Goal: Task Accomplishment & Management: Complete application form

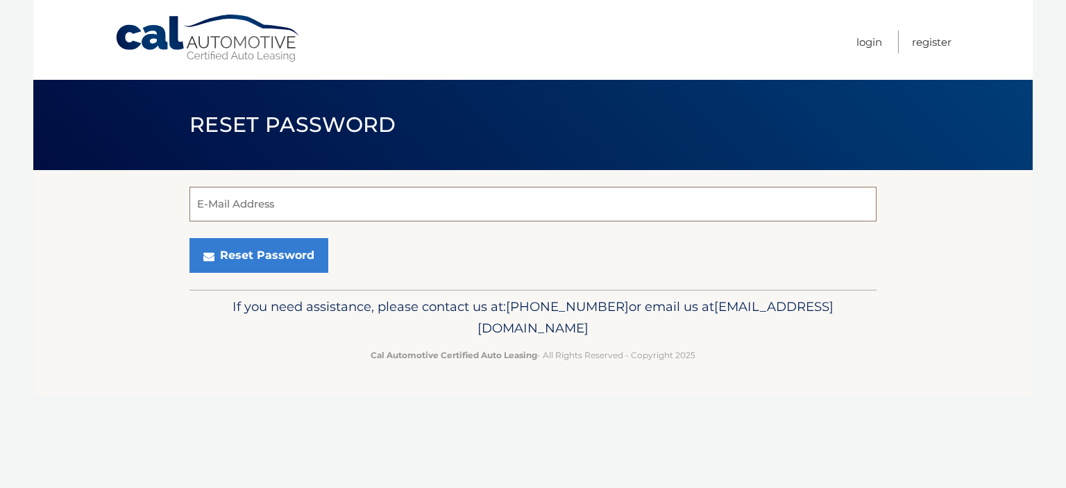
click at [237, 205] on input "E-Mail Address" at bounding box center [532, 204] width 687 height 35
type input "[EMAIL_ADDRESS][DOMAIN_NAME]"
click at [258, 207] on input "E-Mail Address" at bounding box center [532, 204] width 687 height 35
type input "[EMAIL_ADDRESS][DOMAIN_NAME]"
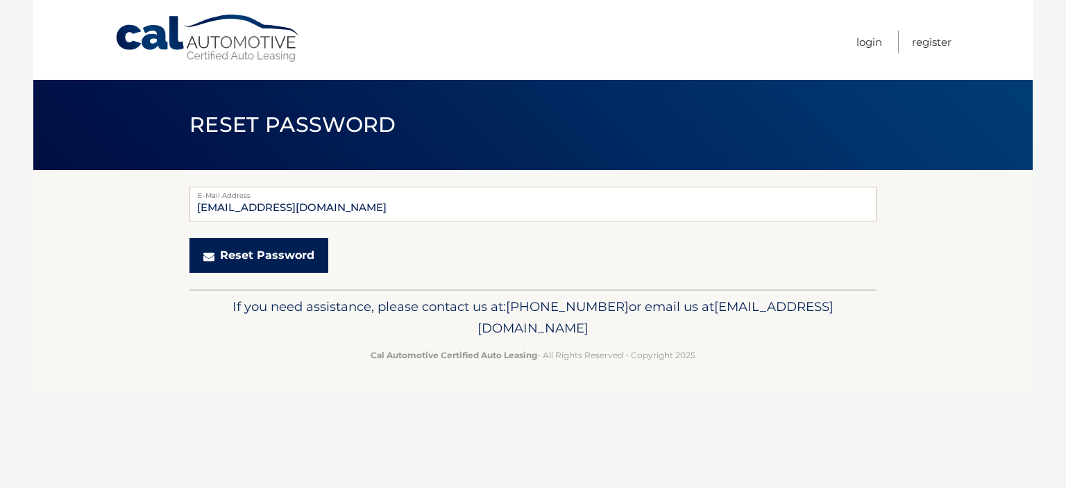
click at [264, 259] on button "Reset Password" at bounding box center [258, 255] width 139 height 35
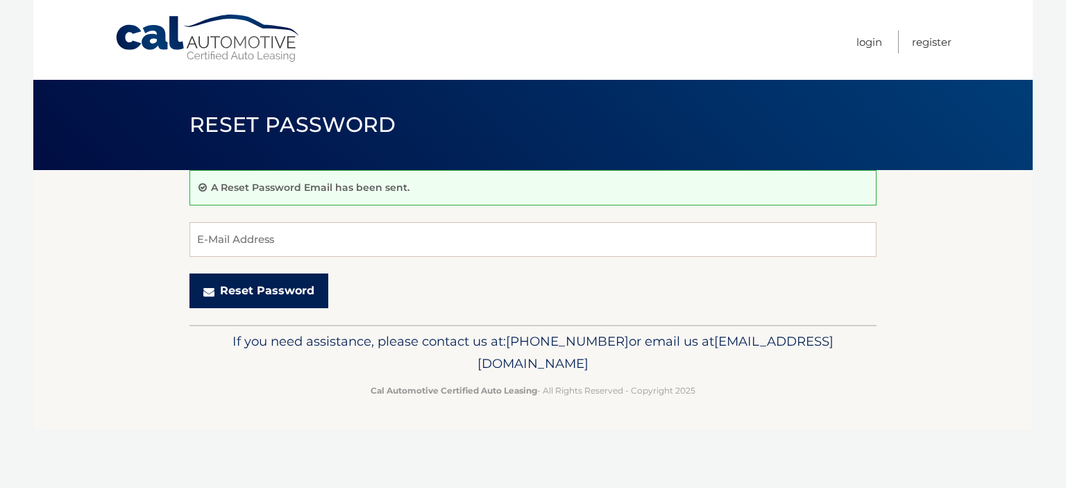
click at [275, 284] on button "Reset Password" at bounding box center [258, 290] width 139 height 35
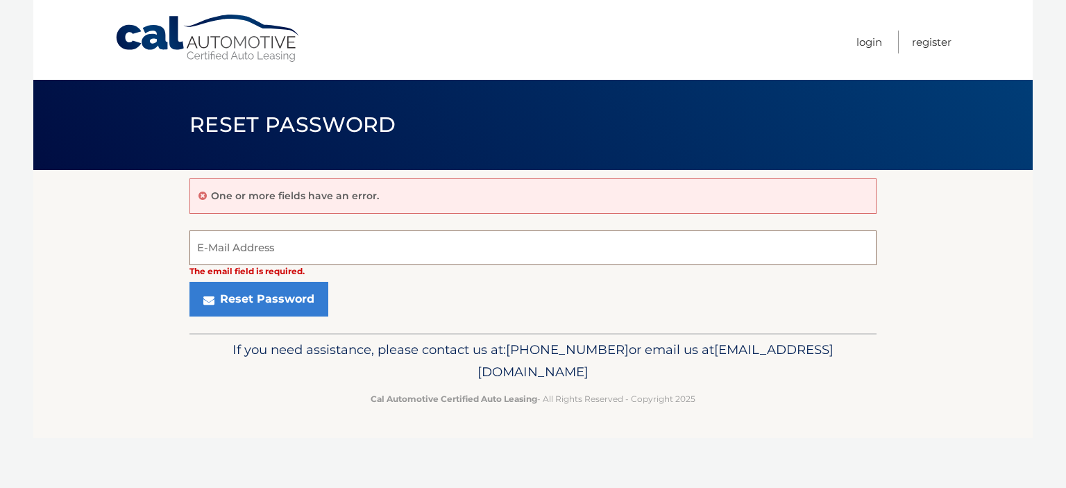
click at [293, 243] on input "E-Mail Address" at bounding box center [532, 247] width 687 height 35
type input "peterlpimentel@aol.com"
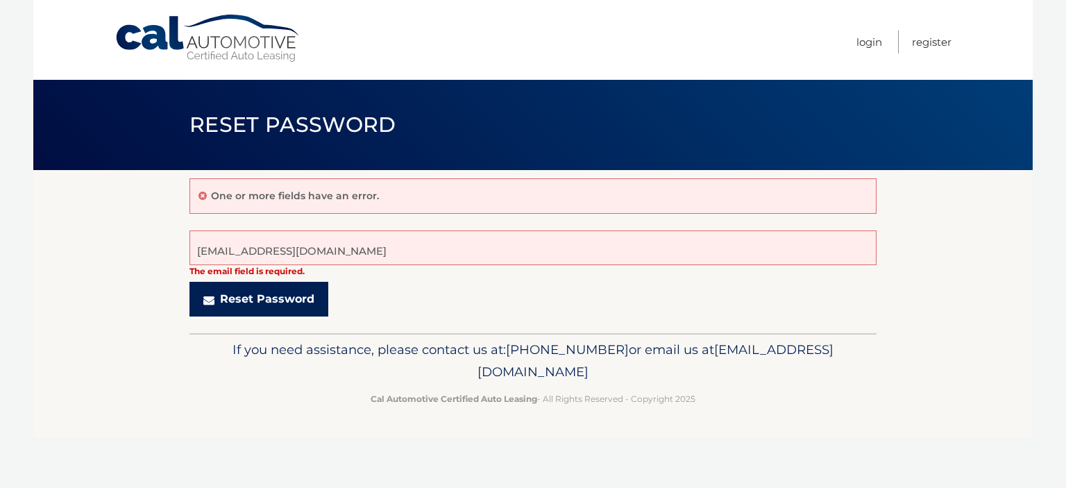
click at [258, 300] on button "Reset Password" at bounding box center [258, 299] width 139 height 35
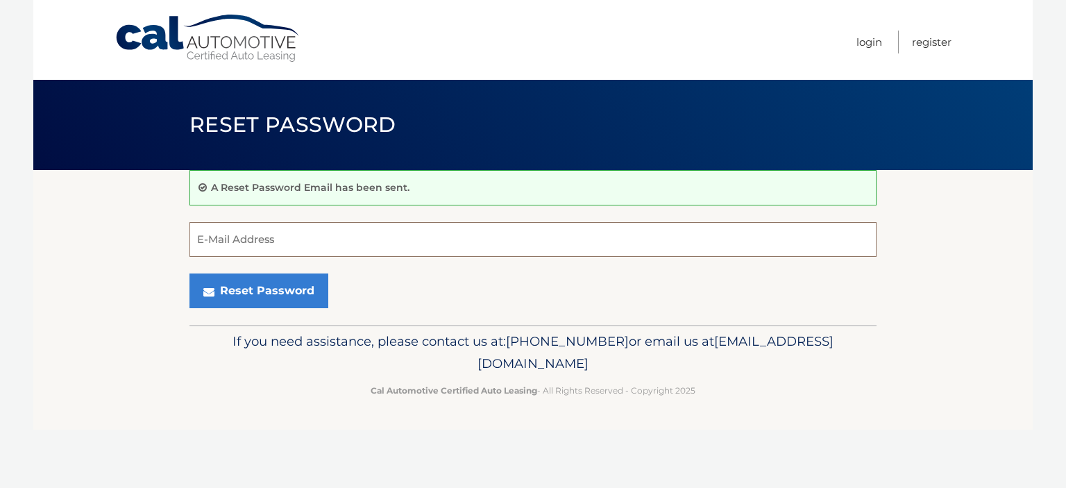
click at [311, 238] on input "E-Mail Address" at bounding box center [532, 239] width 687 height 35
type input "peterlpimentel@aol.com"
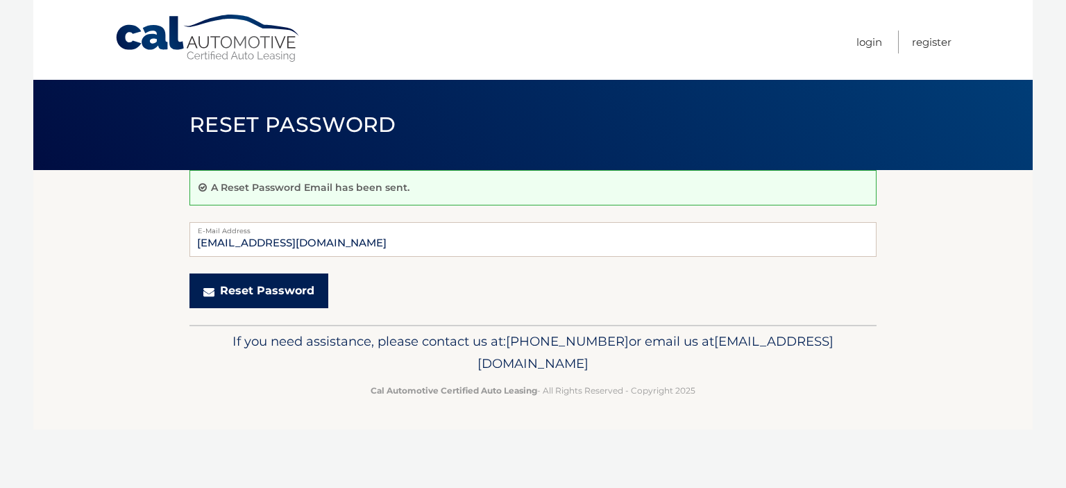
click at [271, 291] on button "Reset Password" at bounding box center [258, 290] width 139 height 35
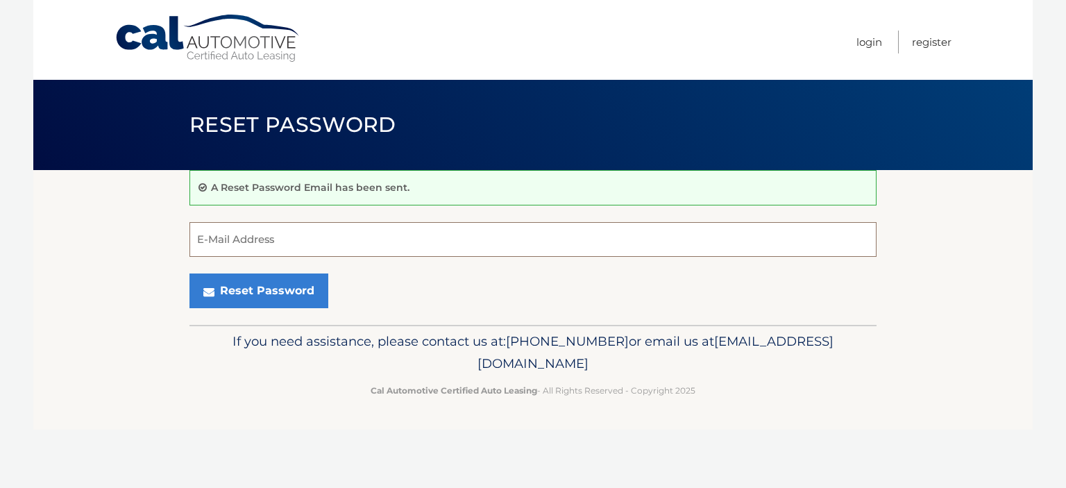
drag, startPoint x: 353, startPoint y: 248, endPoint x: 342, endPoint y: 240, distance: 13.5
click at [348, 244] on input "E-Mail Address" at bounding box center [532, 239] width 687 height 35
click at [247, 230] on input "E-Mail Address" at bounding box center [532, 239] width 687 height 35
type input "peterlpimentel@aol.com"
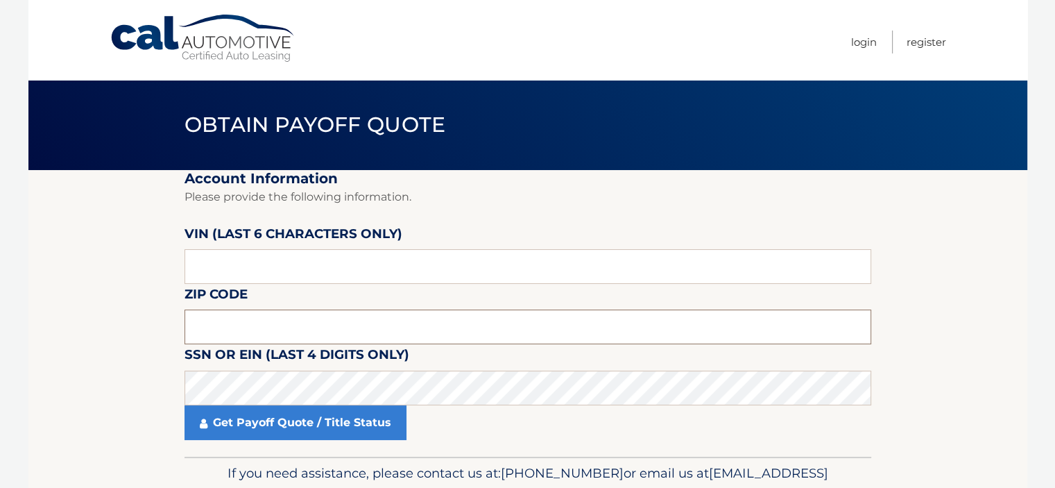
click at [248, 324] on input "text" at bounding box center [528, 326] width 687 height 35
type input "33469"
click at [233, 269] on input "text" at bounding box center [528, 266] width 687 height 35
click at [228, 260] on input "text" at bounding box center [528, 266] width 687 height 35
click at [238, 271] on input "text" at bounding box center [528, 266] width 687 height 35
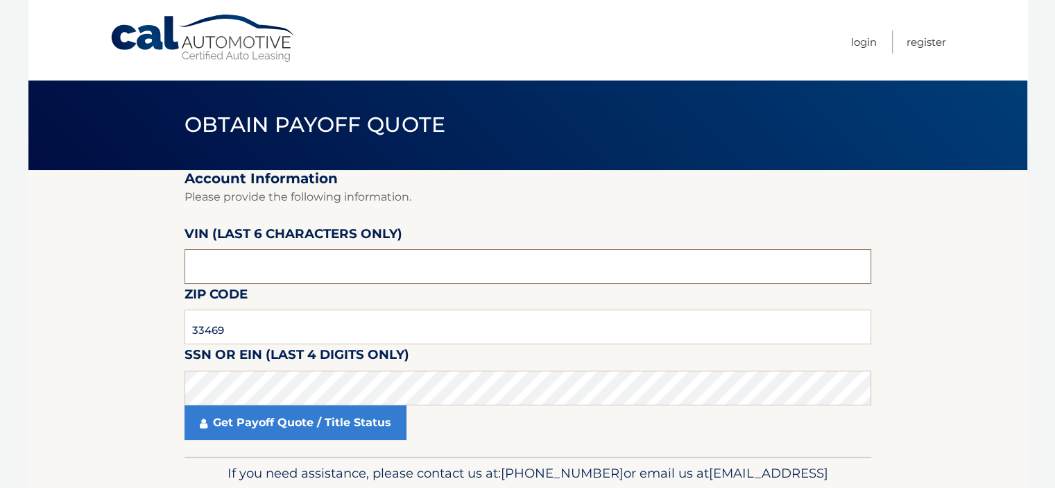
click at [266, 267] on input "text" at bounding box center [528, 266] width 687 height 35
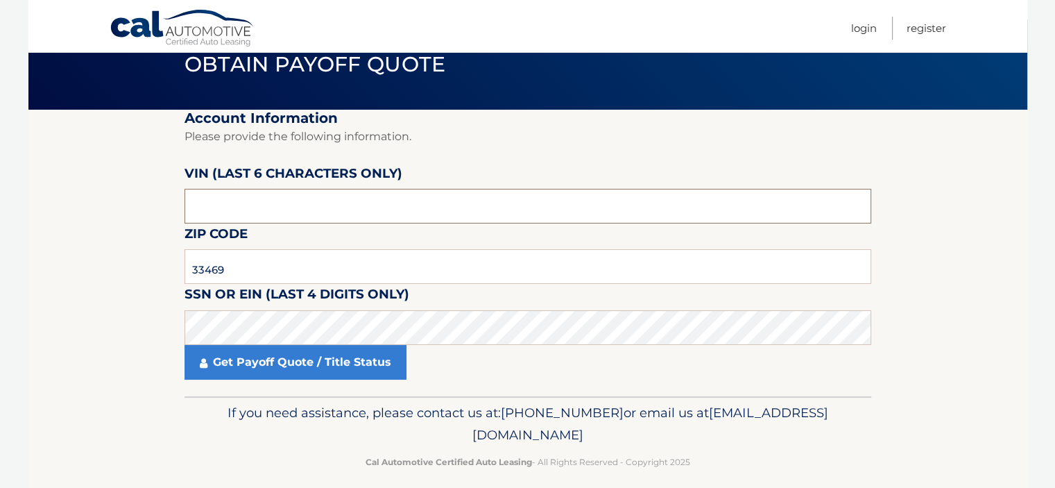
scroll to position [74, 0]
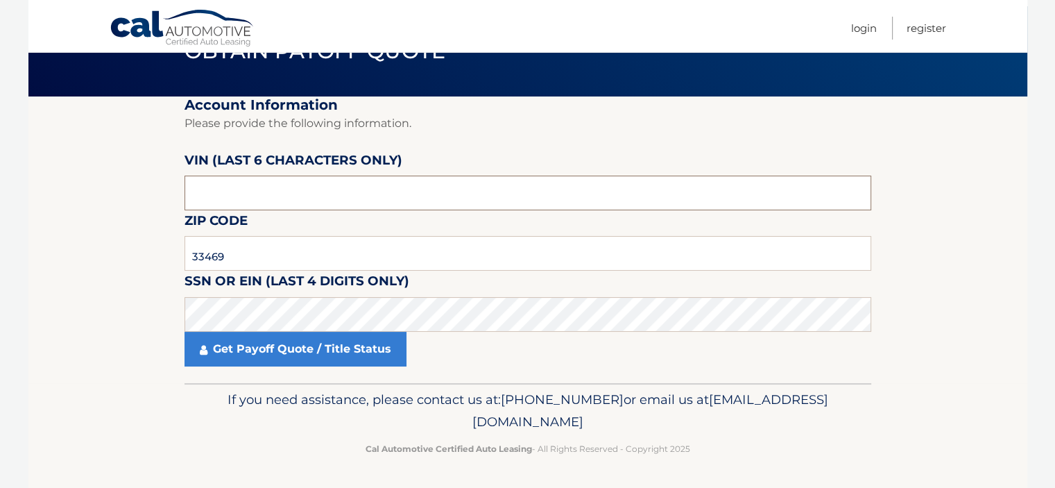
click at [269, 194] on input "text" at bounding box center [528, 193] width 687 height 35
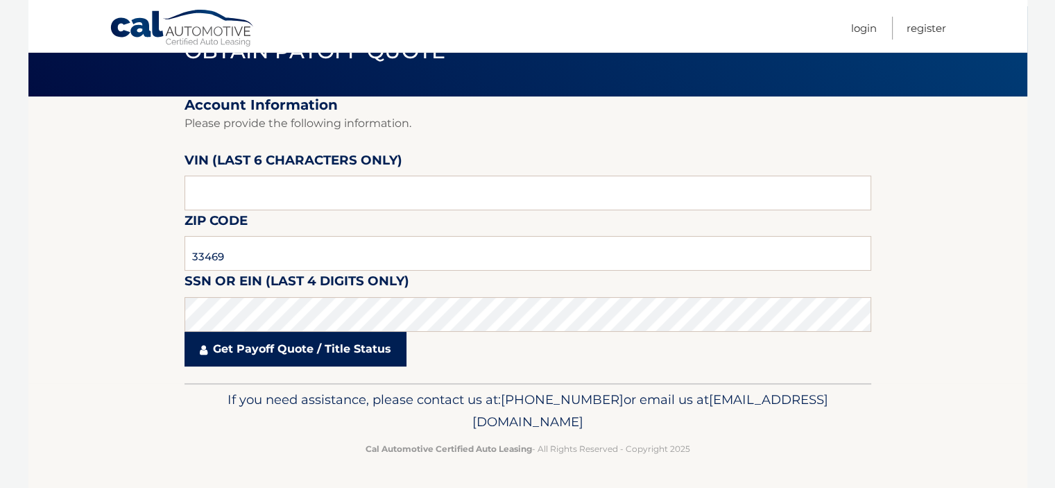
click at [268, 342] on link "Get Payoff Quote / Title Status" at bounding box center [296, 349] width 222 height 35
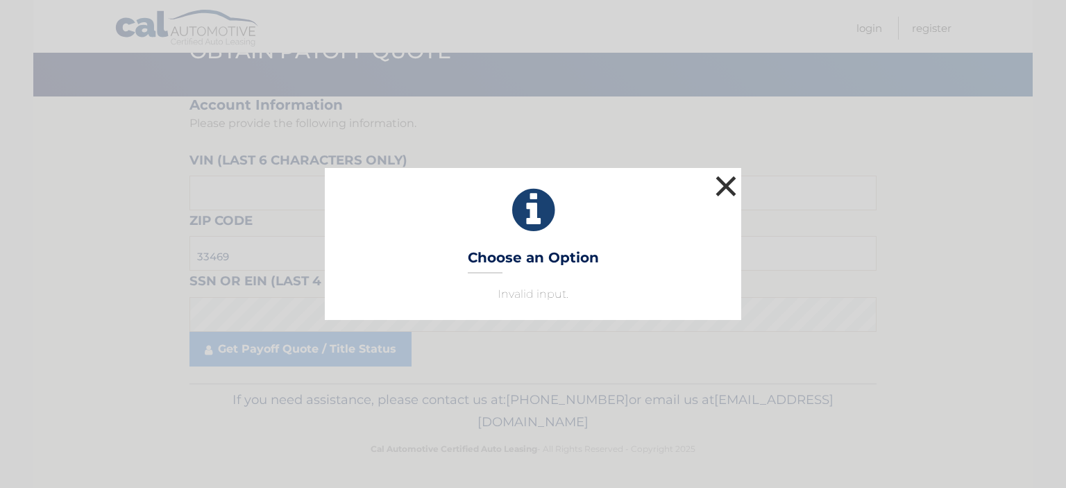
click at [724, 190] on button "×" at bounding box center [726, 186] width 28 height 28
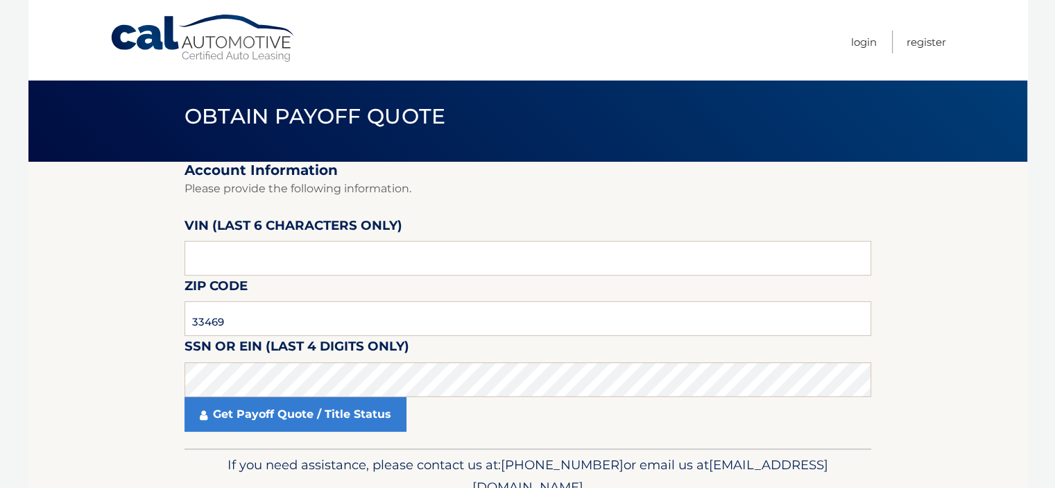
scroll to position [0, 0]
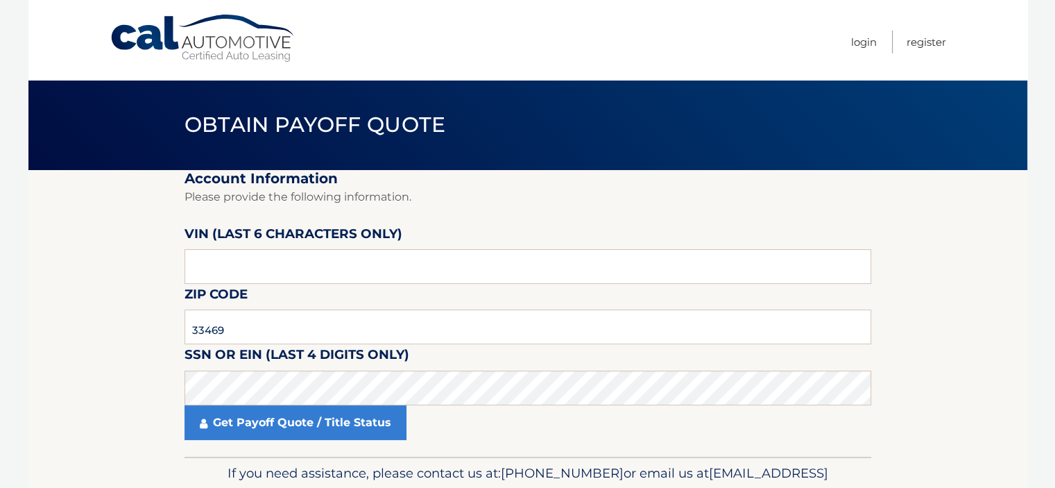
click at [259, 124] on span "Obtain Payoff Quote" at bounding box center [316, 125] width 262 height 26
click at [204, 230] on label "VIN (last 6 characters only)" at bounding box center [294, 236] width 218 height 26
click at [217, 264] on input "text" at bounding box center [528, 266] width 687 height 35
click at [219, 266] on input "text" at bounding box center [528, 266] width 687 height 35
drag, startPoint x: 232, startPoint y: 268, endPoint x: 175, endPoint y: 266, distance: 57.6
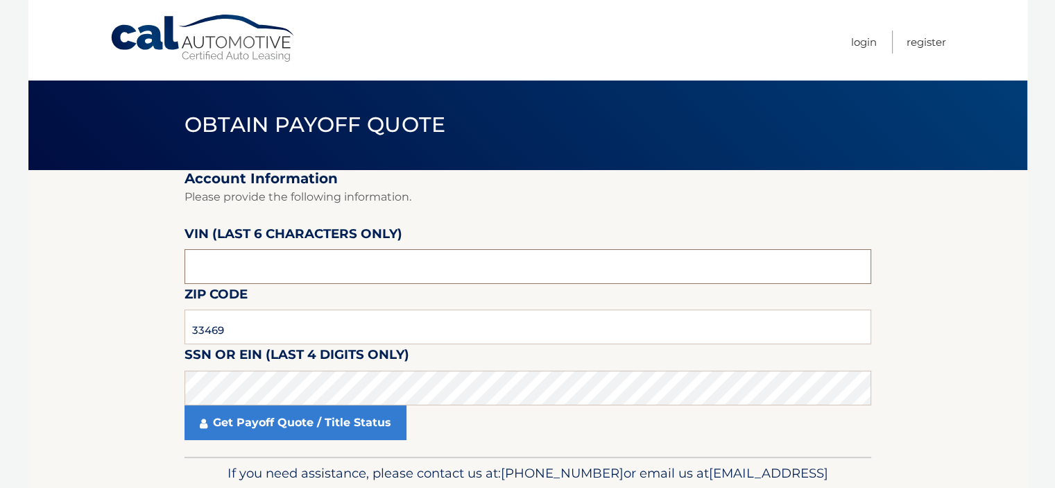
click at [176, 266] on section "Account Information Please provide the following information. VIN (last 6 chara…" at bounding box center [527, 313] width 999 height 287
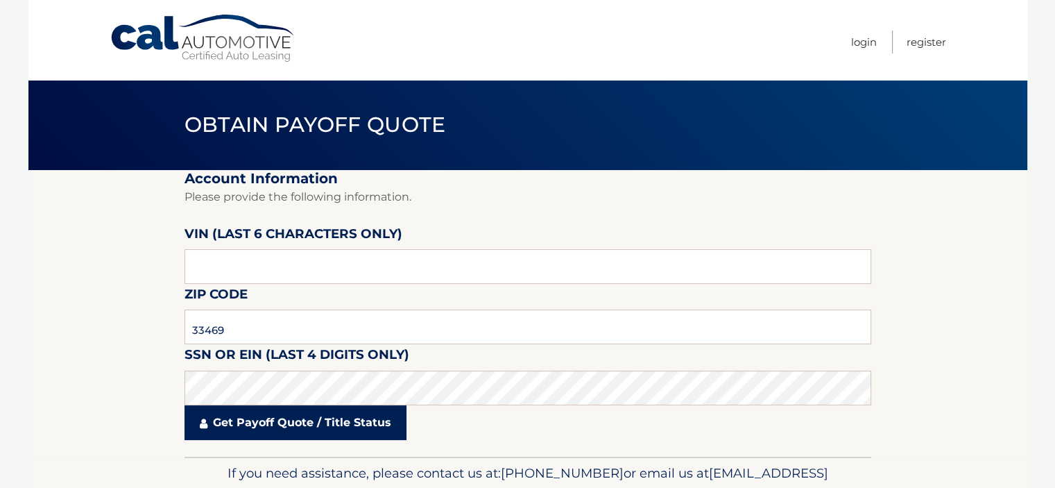
click at [280, 418] on link "Get Payoff Quote / Title Status" at bounding box center [296, 422] width 222 height 35
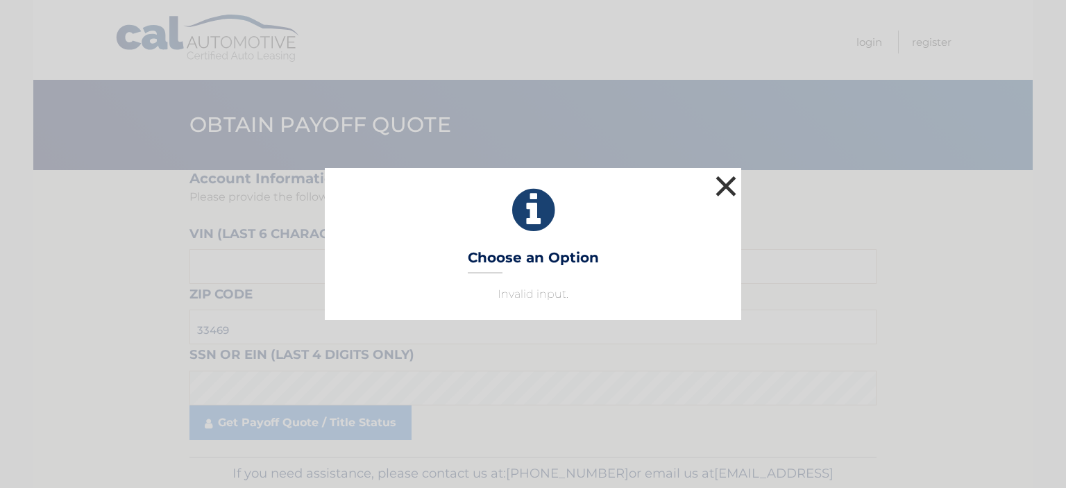
click at [715, 196] on button "×" at bounding box center [726, 186] width 28 height 28
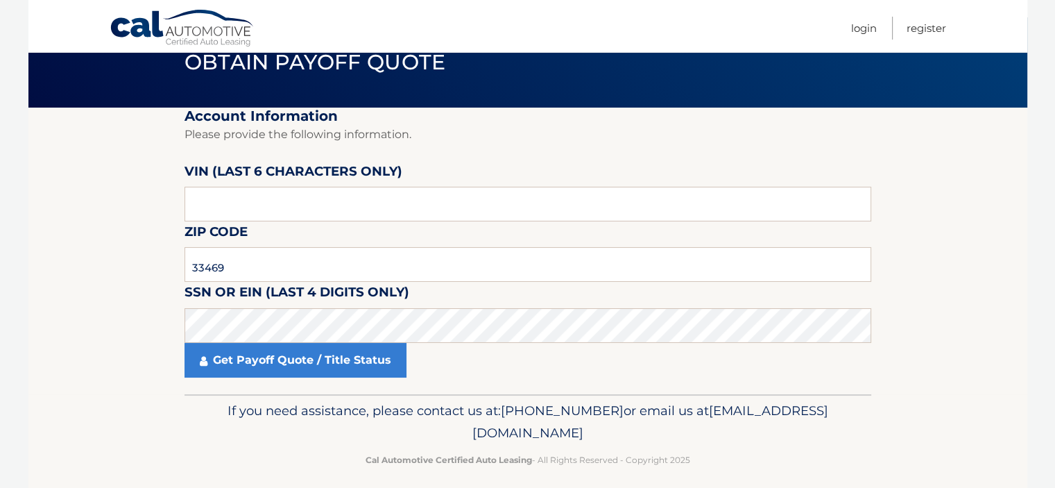
scroll to position [74, 0]
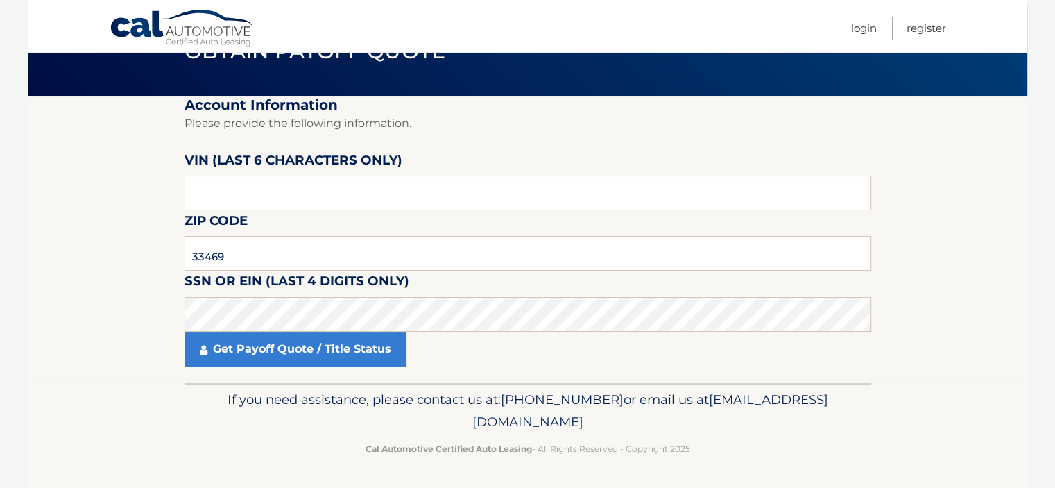
click at [529, 423] on span "[EMAIL_ADDRESS][DOMAIN_NAME]" at bounding box center [650, 410] width 356 height 38
drag, startPoint x: 698, startPoint y: 422, endPoint x: 676, endPoint y: 418, distance: 21.9
click at [680, 418] on p "If you need assistance, please contact us at: 609-807-3200 or email us at Custo…" at bounding box center [528, 410] width 669 height 44
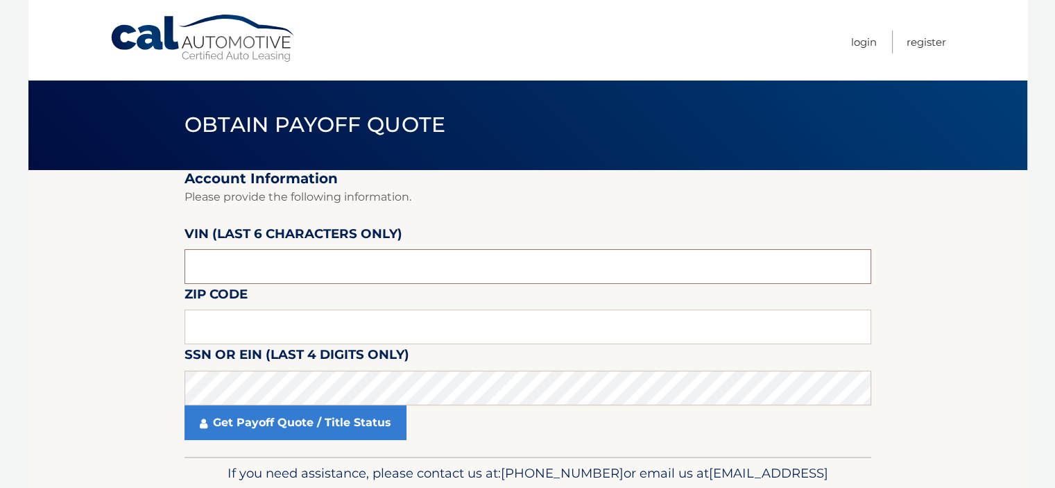
click at [240, 257] on input "text" at bounding box center [528, 266] width 687 height 35
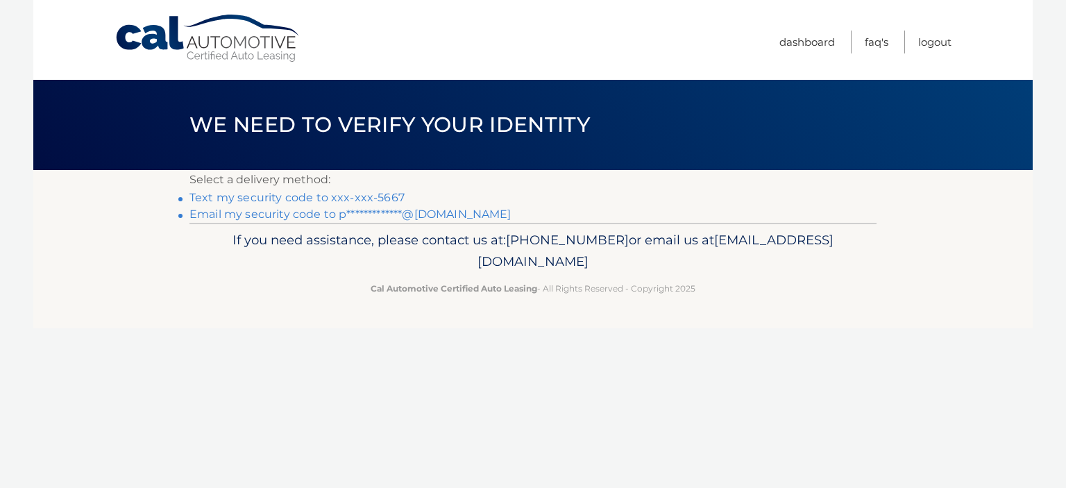
click at [223, 199] on link "Text my security code to xxx-xxx-5667" at bounding box center [296, 197] width 215 height 13
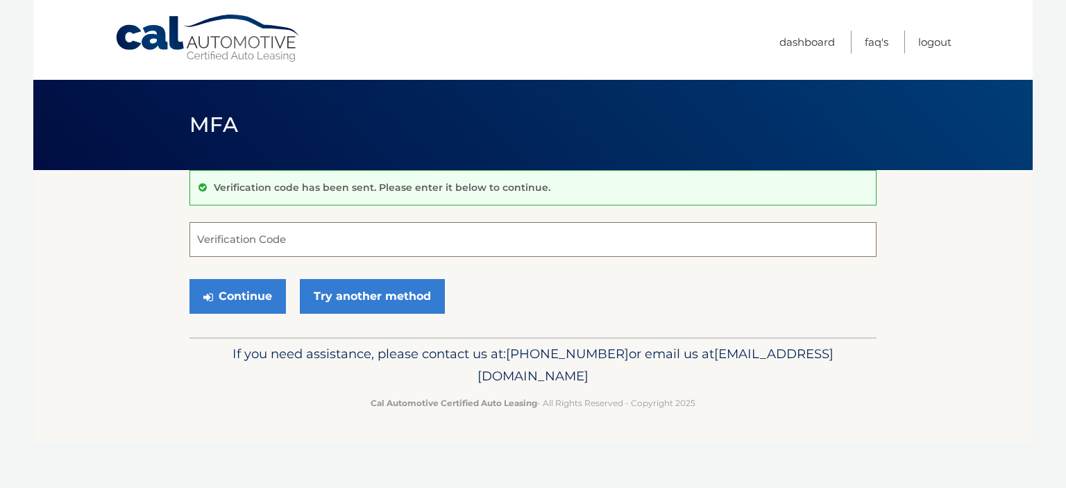
click at [247, 243] on input "Verification Code" at bounding box center [532, 239] width 687 height 35
type input "360760"
click at [238, 294] on button "Continue" at bounding box center [237, 296] width 96 height 35
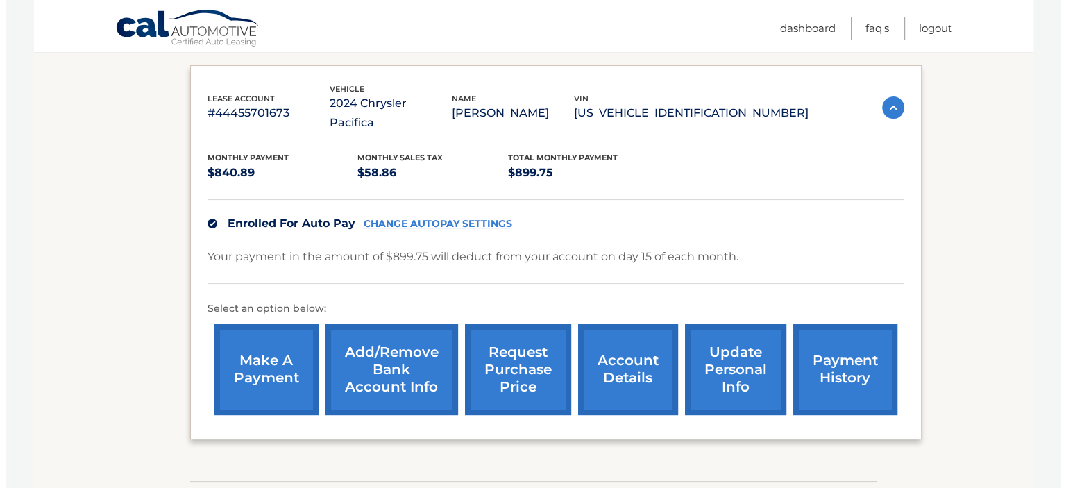
scroll to position [227, 0]
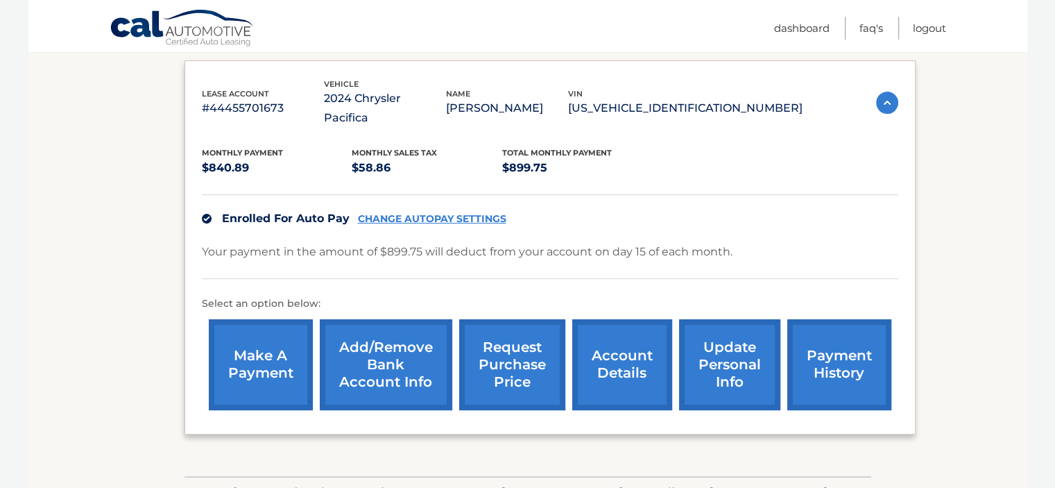
click at [510, 343] on link "request purchase price" at bounding box center [512, 364] width 106 height 91
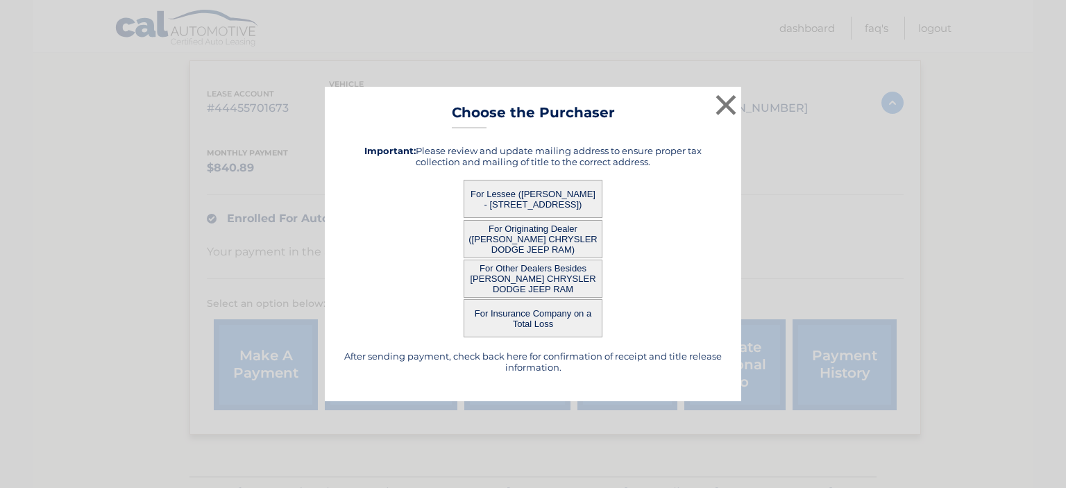
click at [511, 191] on button "For Lessee ([PERSON_NAME] - [STREET_ADDRESS])" at bounding box center [532, 199] width 139 height 38
click at [509, 198] on button "For Lessee ([PERSON_NAME] - [STREET_ADDRESS])" at bounding box center [532, 199] width 139 height 38
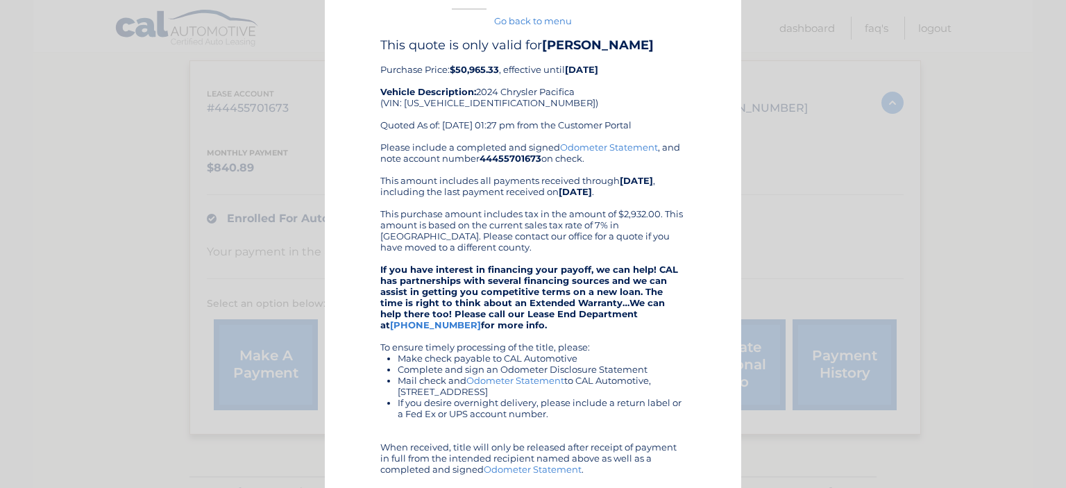
scroll to position [0, 0]
